Goal: Obtain resource: Obtain resource

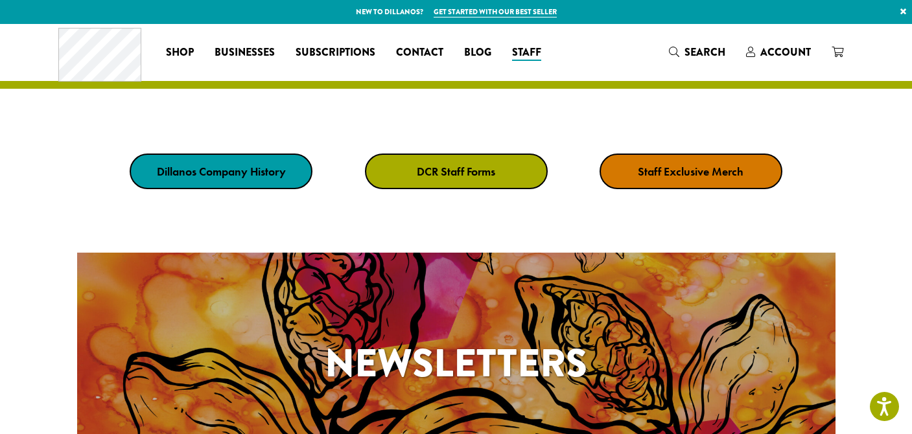
click at [466, 172] on strong "DCR Staff Forms" at bounding box center [456, 171] width 78 height 15
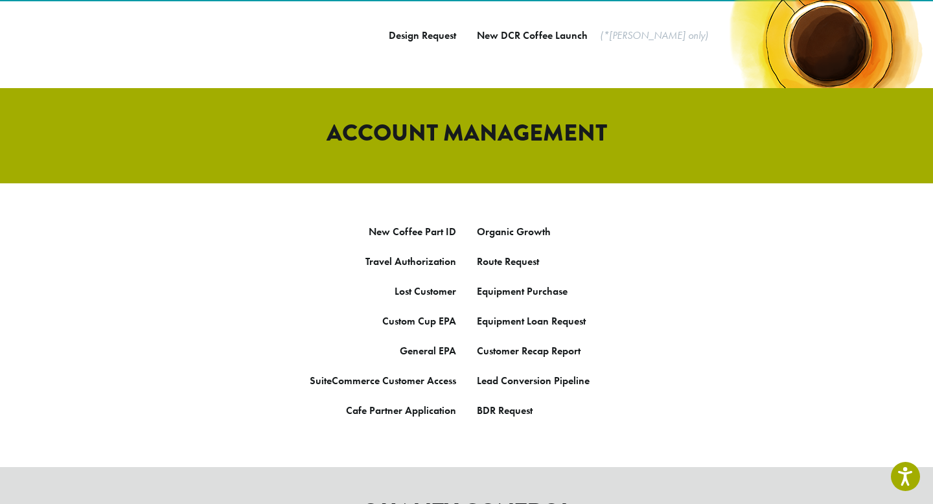
scroll to position [623, 0]
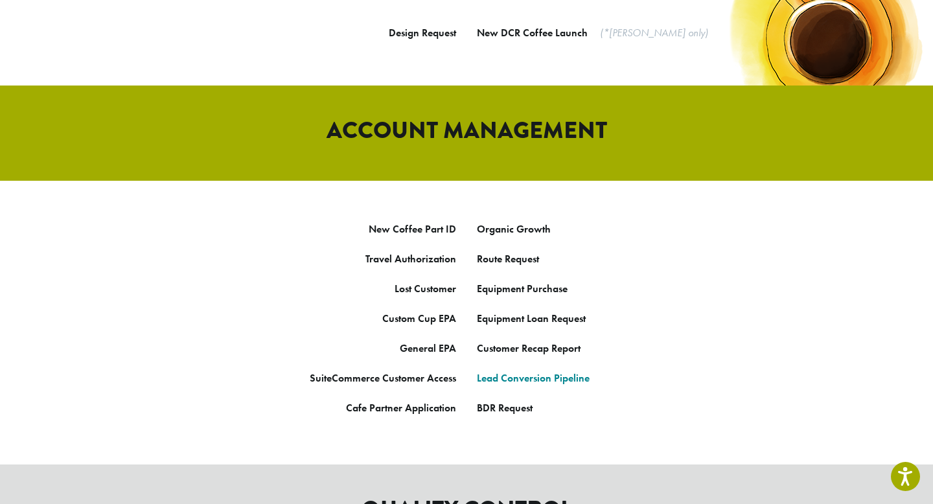
click at [529, 371] on link "Lead Conversion Pipeline" at bounding box center [533, 378] width 113 height 14
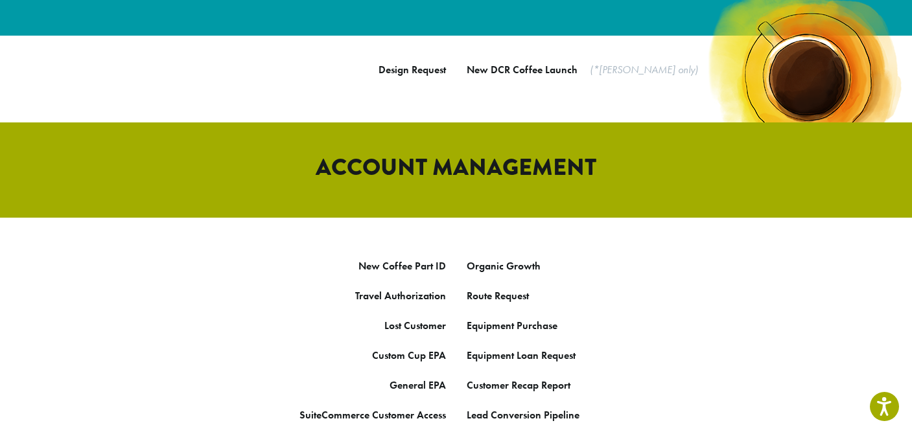
scroll to position [587, 0]
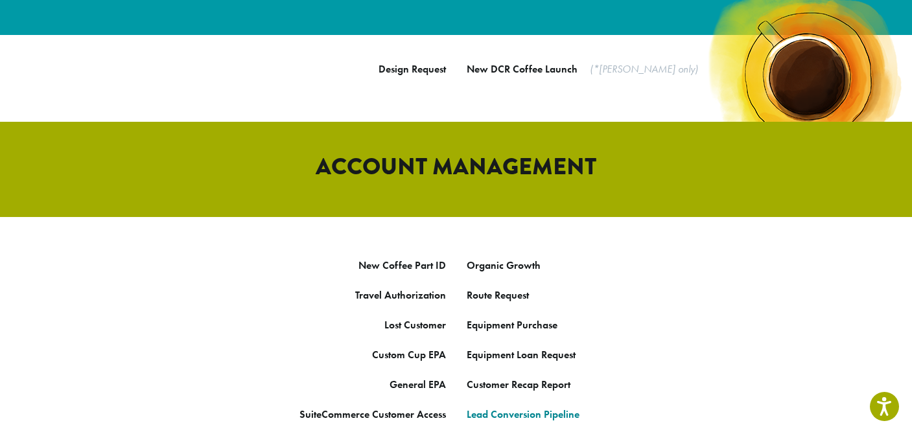
click at [526, 408] on link "Lead Conversion Pipeline" at bounding box center [523, 415] width 113 height 14
